Goal: Browse casually

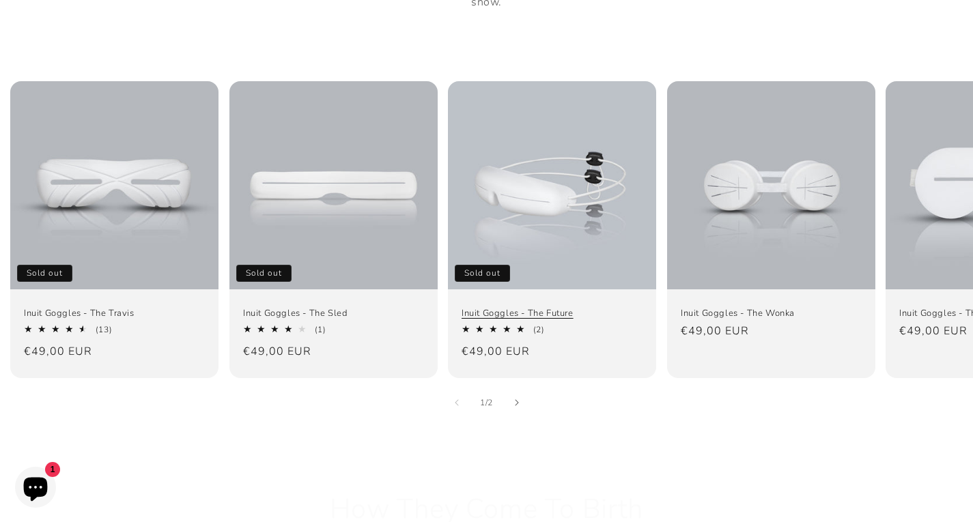
scroll to position [887, 0]
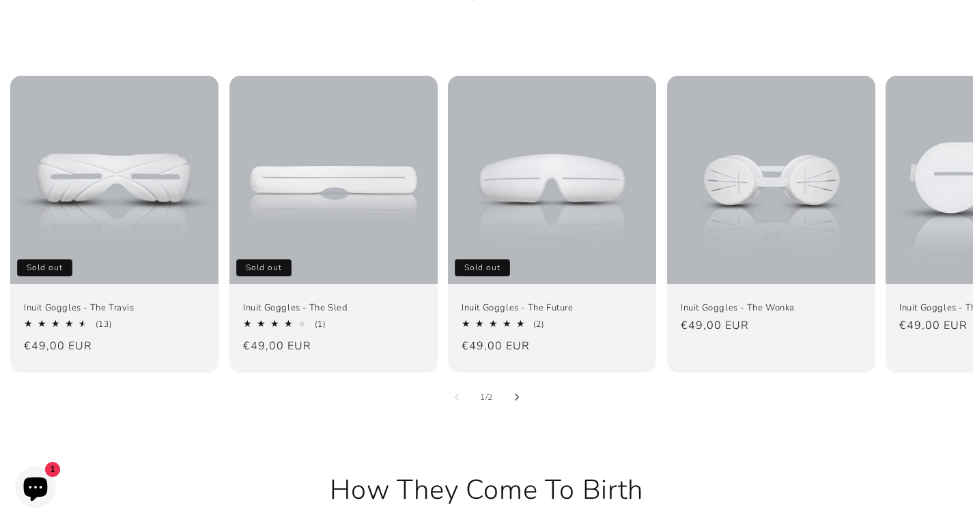
click at [512, 382] on button "Slide right" at bounding box center [517, 397] width 30 height 30
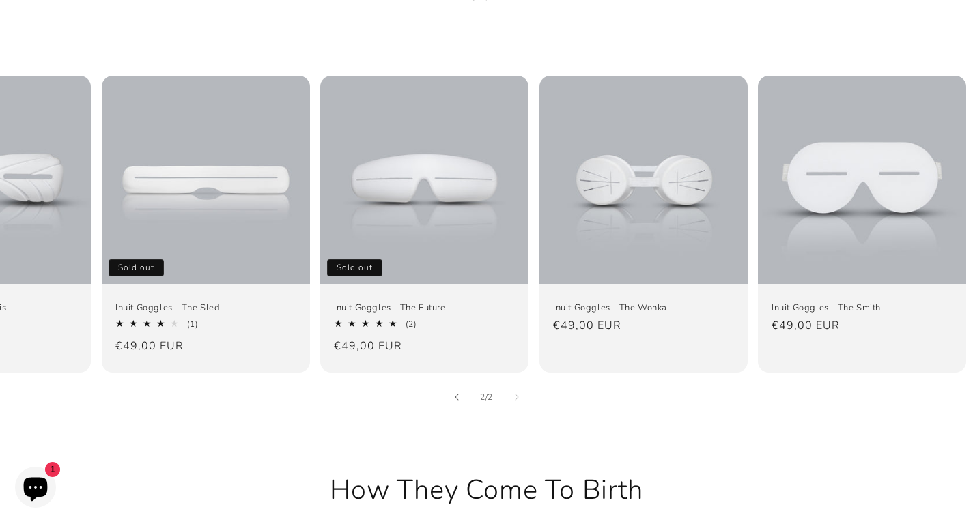
scroll to position [0, 130]
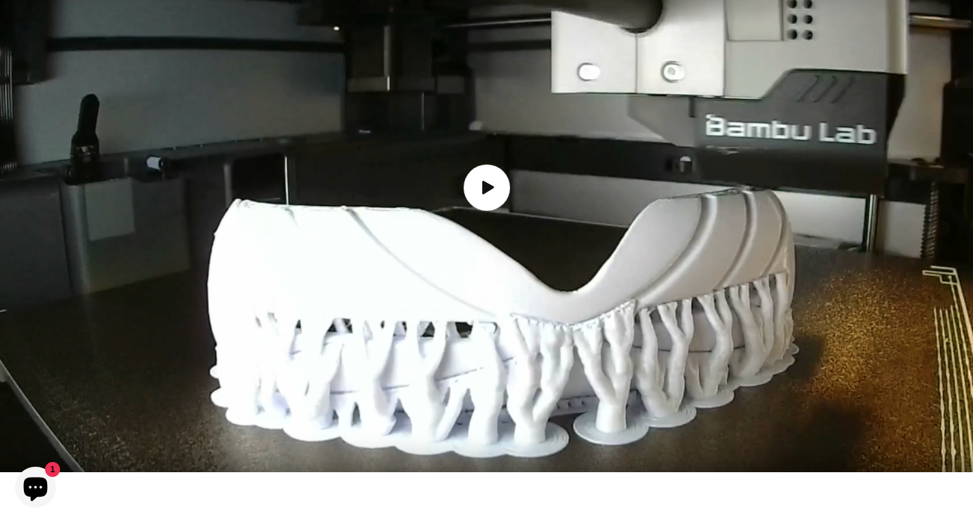
click at [494, 180] on icon "Load video: How the Inuit goggles are made" at bounding box center [487, 187] width 15 height 15
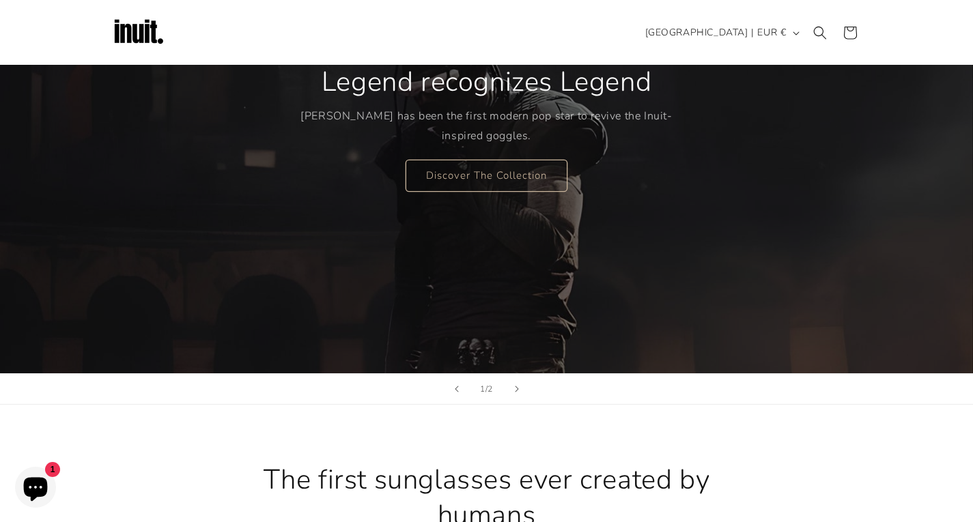
scroll to position [0, 0]
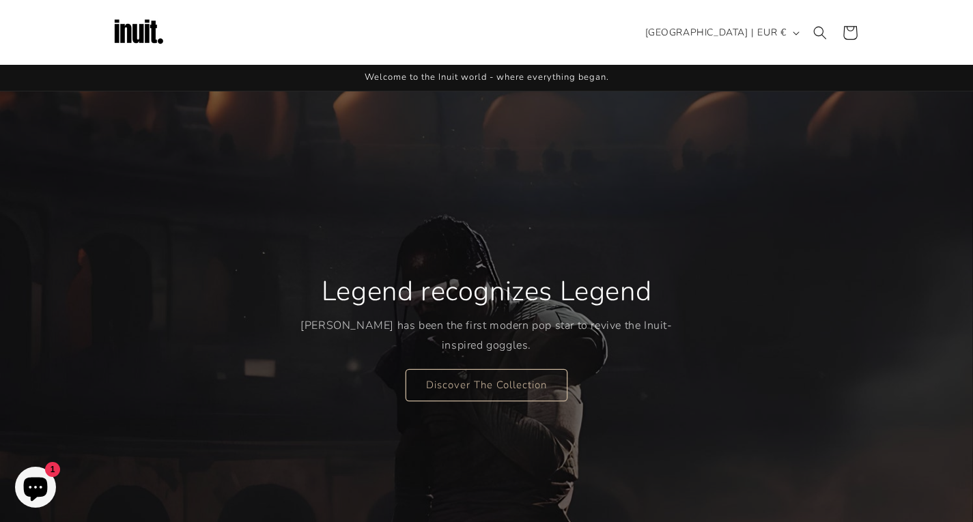
click at [853, 34] on icon at bounding box center [850, 32] width 32 height 32
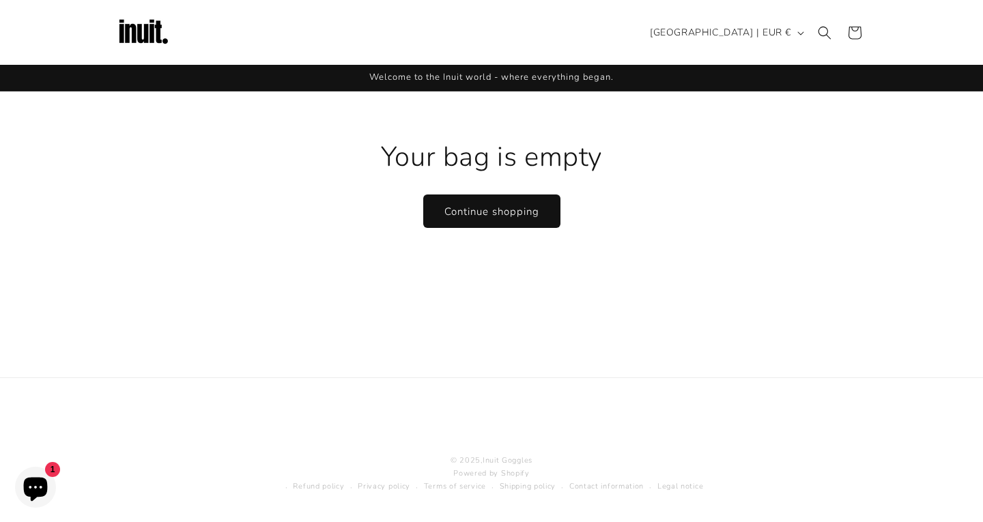
click at [500, 218] on link "Continue shopping" at bounding box center [492, 211] width 136 height 32
